Goal: Navigation & Orientation: Find specific page/section

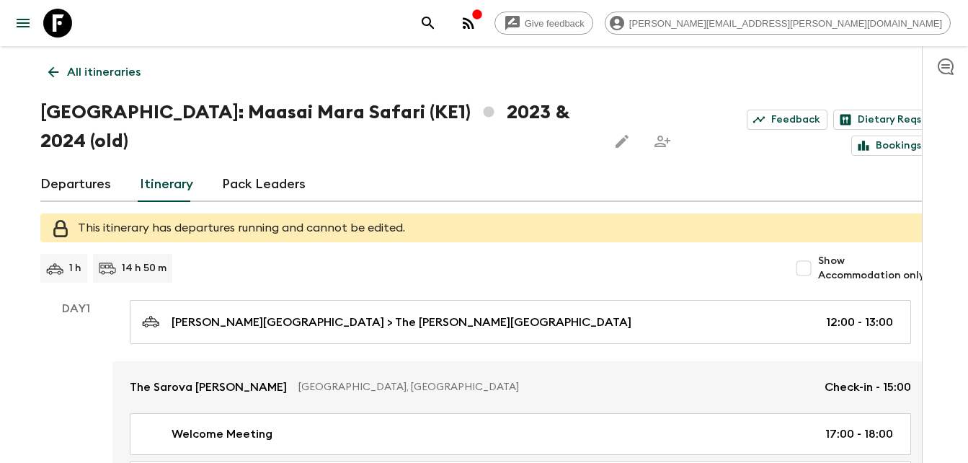
click at [116, 71] on p "All itineraries" at bounding box center [104, 71] width 74 height 17
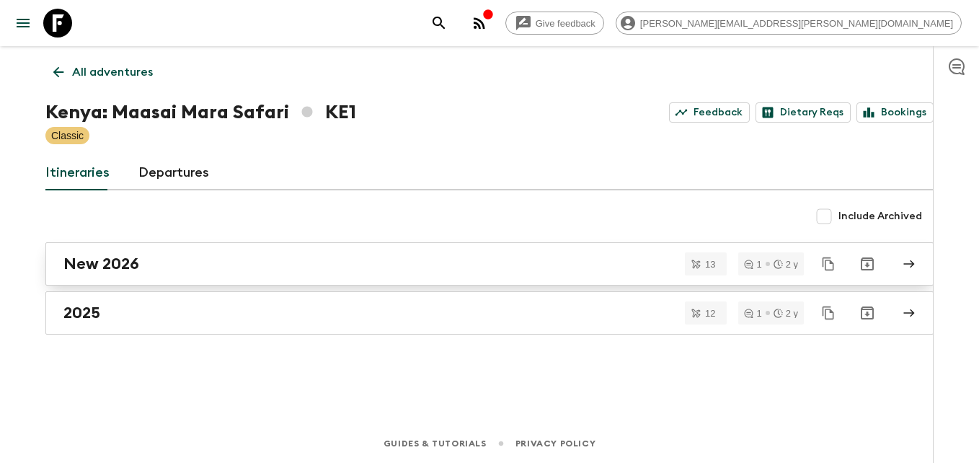
click at [104, 270] on h2 "New 2026" at bounding box center [101, 264] width 76 height 19
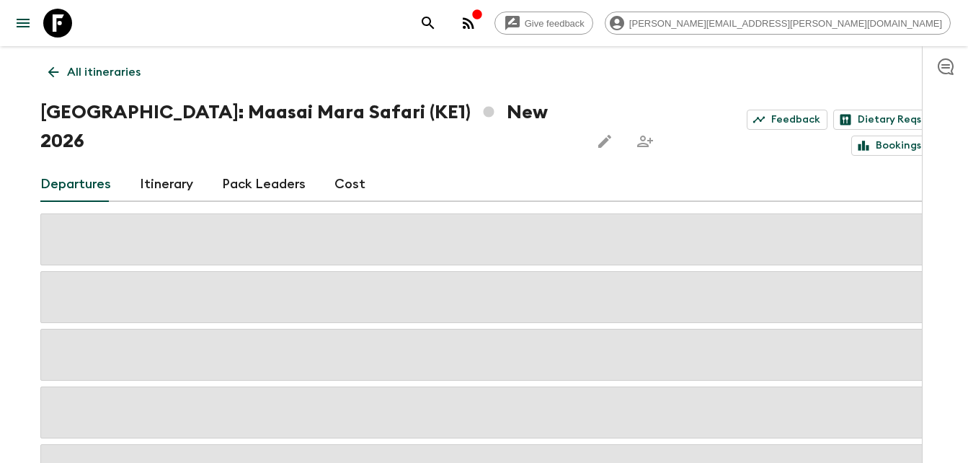
click at [474, 25] on icon "button" at bounding box center [469, 23] width 12 height 12
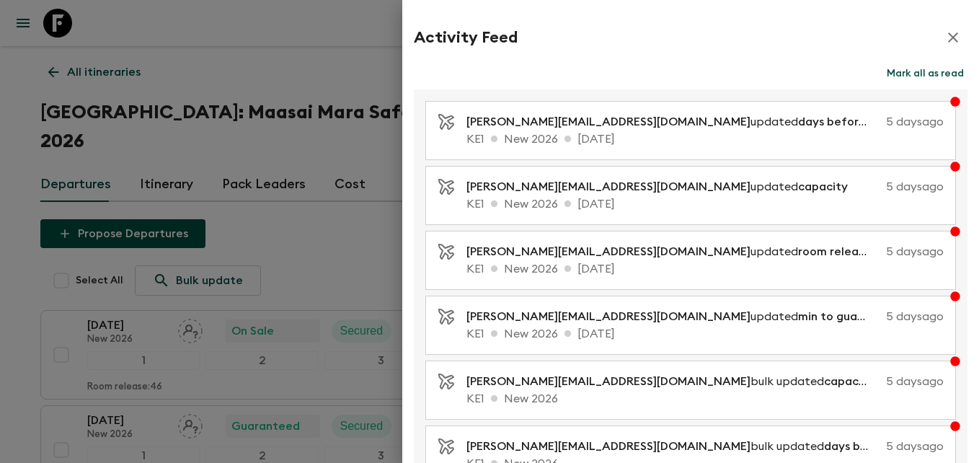
click at [727, 37] on div "Activity Feed" at bounding box center [691, 37] width 554 height 29
click at [947, 35] on icon "button" at bounding box center [953, 37] width 17 height 17
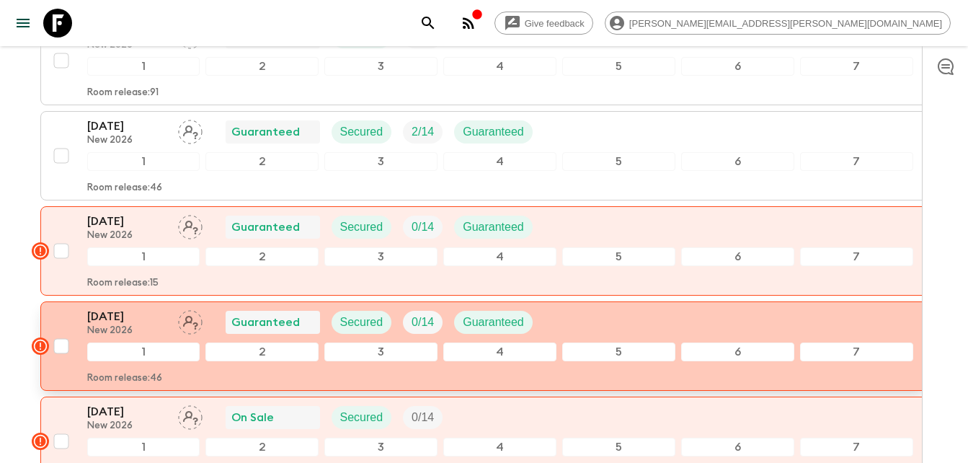
scroll to position [1082, 0]
